Goal: Information Seeking & Learning: Learn about a topic

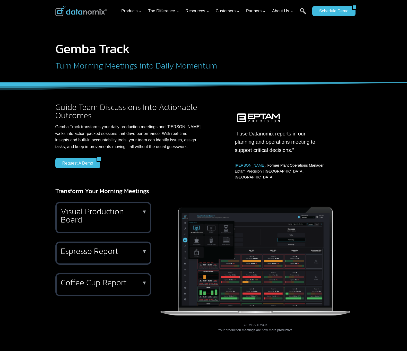
click at [231, 42] on h1 "Gemba Track" at bounding box center [175, 48] width 240 height 13
click at [85, 119] on h2 "Guide Team Discussions Into Actionable Outcomes" at bounding box center [128, 111] width 147 height 16
click at [217, 52] on h1 "Gemba Track" at bounding box center [175, 48] width 240 height 13
click at [112, 52] on h1 "Gemba Track" at bounding box center [175, 48] width 240 height 13
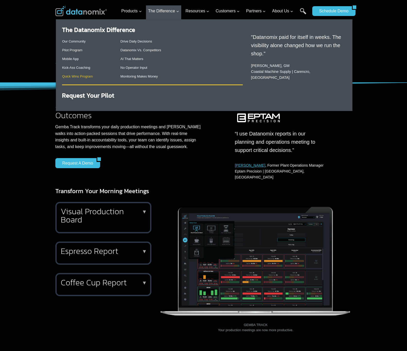
click at [72, 77] on link "Quick Wins Program" at bounding box center [77, 76] width 31 height 4
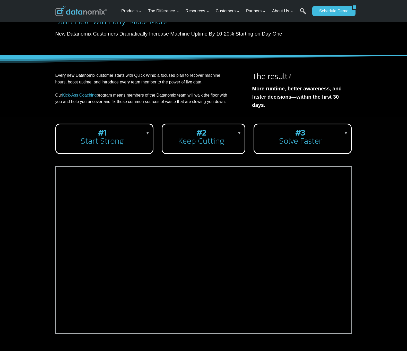
scroll to position [35, 0]
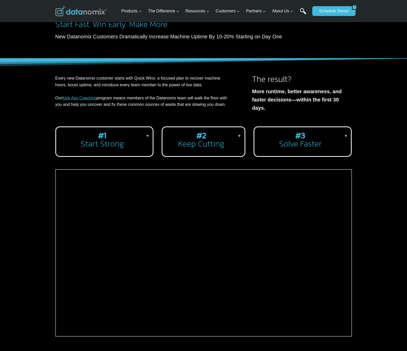
click at [302, 11] on link "Search" at bounding box center [303, 14] width 6 height 12
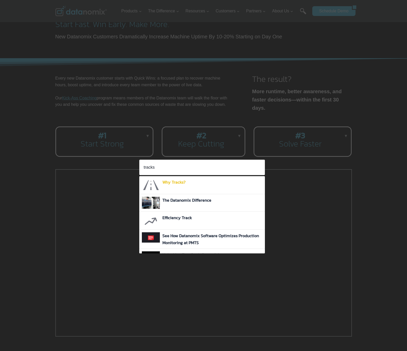
type input "tracks"
click at [180, 182] on link "Why Tracks?" at bounding box center [173, 182] width 23 height 6
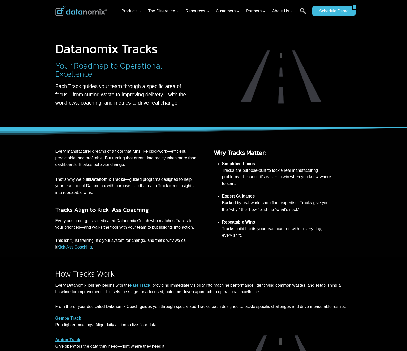
click at [184, 181] on p "That’s why we built Datanomix Tracks —guided programs designed to help your tea…" at bounding box center [127, 186] width 144 height 20
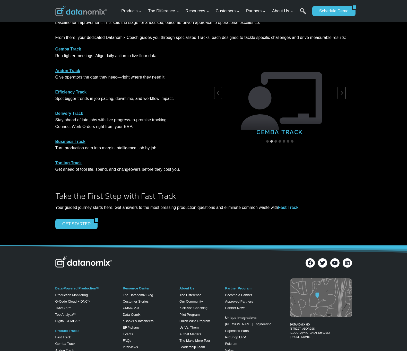
scroll to position [373, 0]
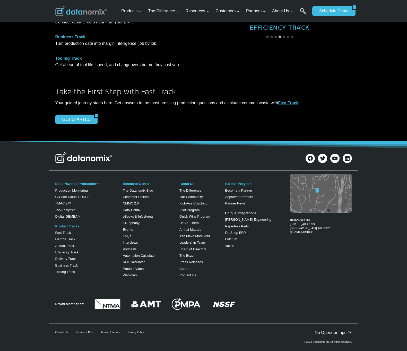
click at [29, 206] on div "Data-Powered Production TM Production Monitoring G-Code Cloud + DNC TM TMAC ai …" at bounding box center [203, 228] width 407 height 112
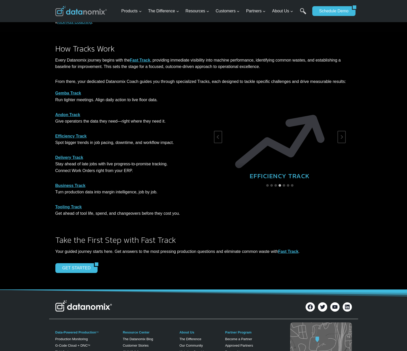
scroll to position [224, 0]
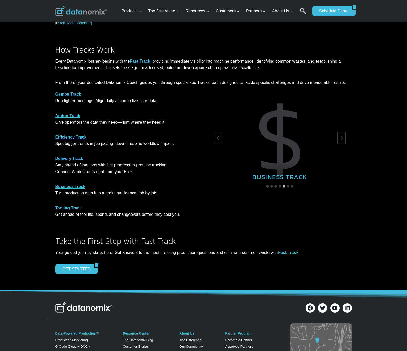
click at [61, 94] on strong "Gemba Track" at bounding box center [68, 94] width 26 height 4
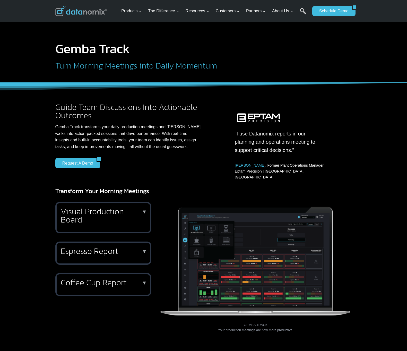
scroll to position [175, 0]
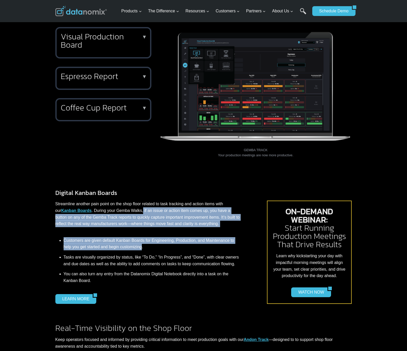
drag, startPoint x: 137, startPoint y: 203, endPoint x: 144, endPoint y: 242, distance: 40.3
click at [144, 242] on div "Digital Kanban Boards Streamline another pain point on the shop floor related t…" at bounding box center [156, 246] width 203 height 116
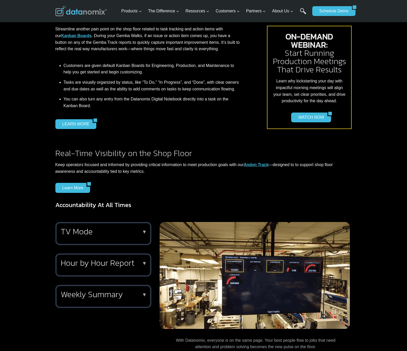
drag, startPoint x: 131, startPoint y: 180, endPoint x: 130, endPoint y: 190, distance: 9.5
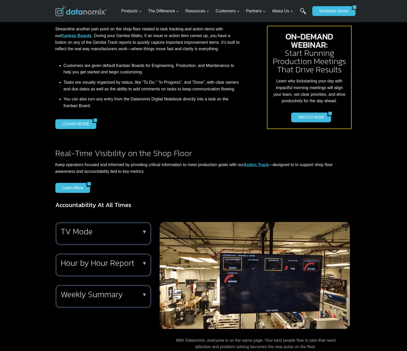
click at [130, 190] on div "Gemba Track Turn Morning Meetings into Daily Momentum Guide Team Discussions In…" at bounding box center [203, 116] width 407 height 930
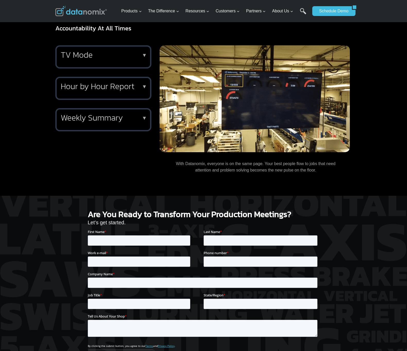
scroll to position [774, 0]
